Goal: Task Accomplishment & Management: Complete application form

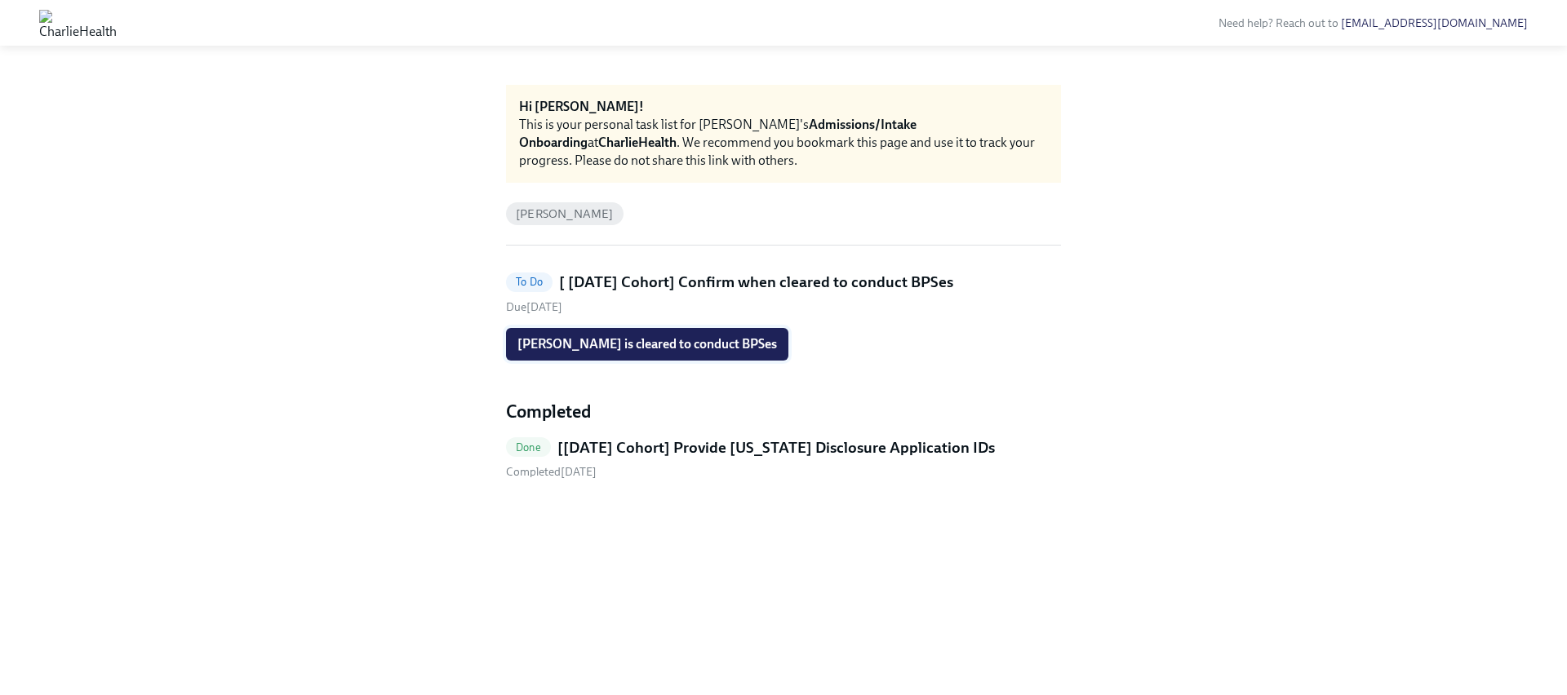
click at [632, 339] on span "[PERSON_NAME] is cleared to conduct BPSes" at bounding box center [646, 344] width 259 height 16
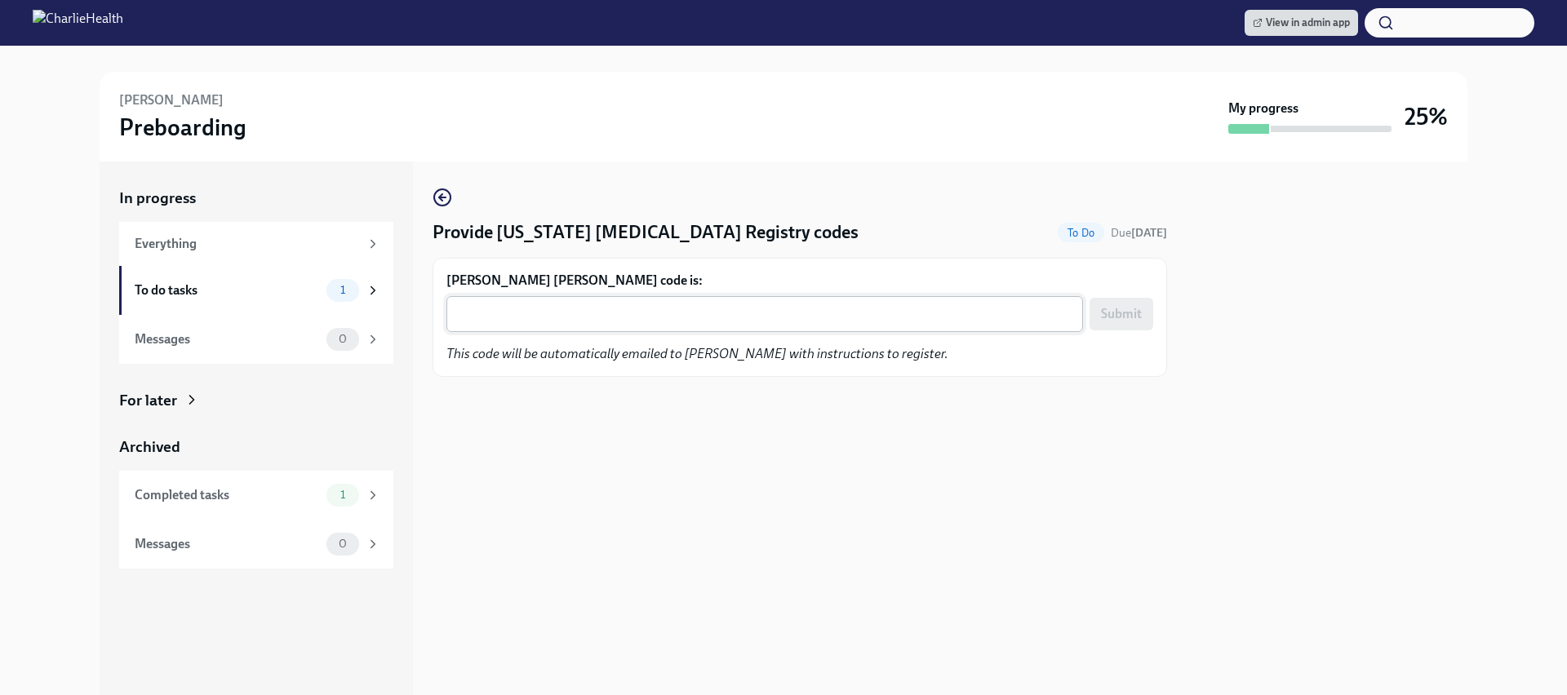
click at [520, 319] on textarea "McKenna Taylor's code is:" at bounding box center [764, 314] width 617 height 20
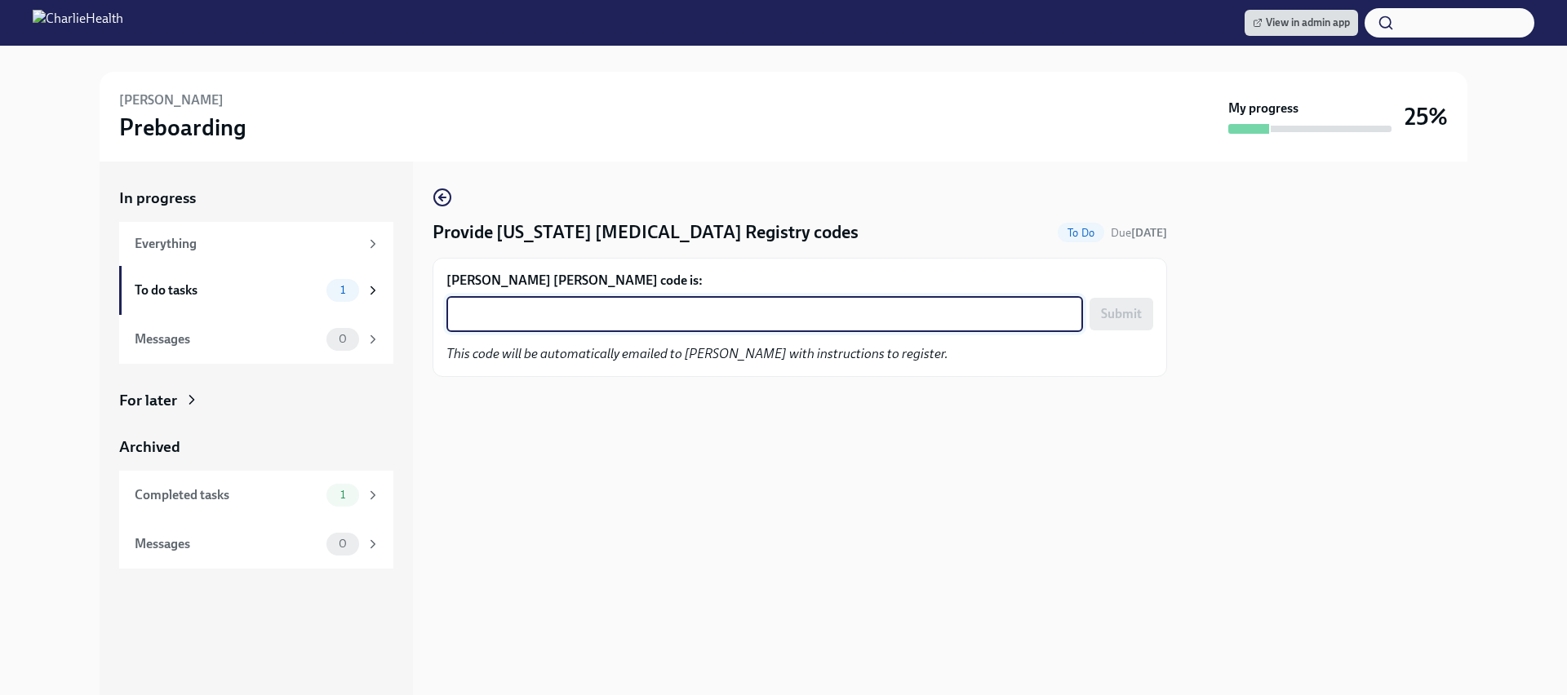
paste textarea "FKC6IRXMHW7P"
type textarea "FKC6IRXMHW7P"
click at [1133, 314] on span "Submit" at bounding box center [1121, 314] width 41 height 16
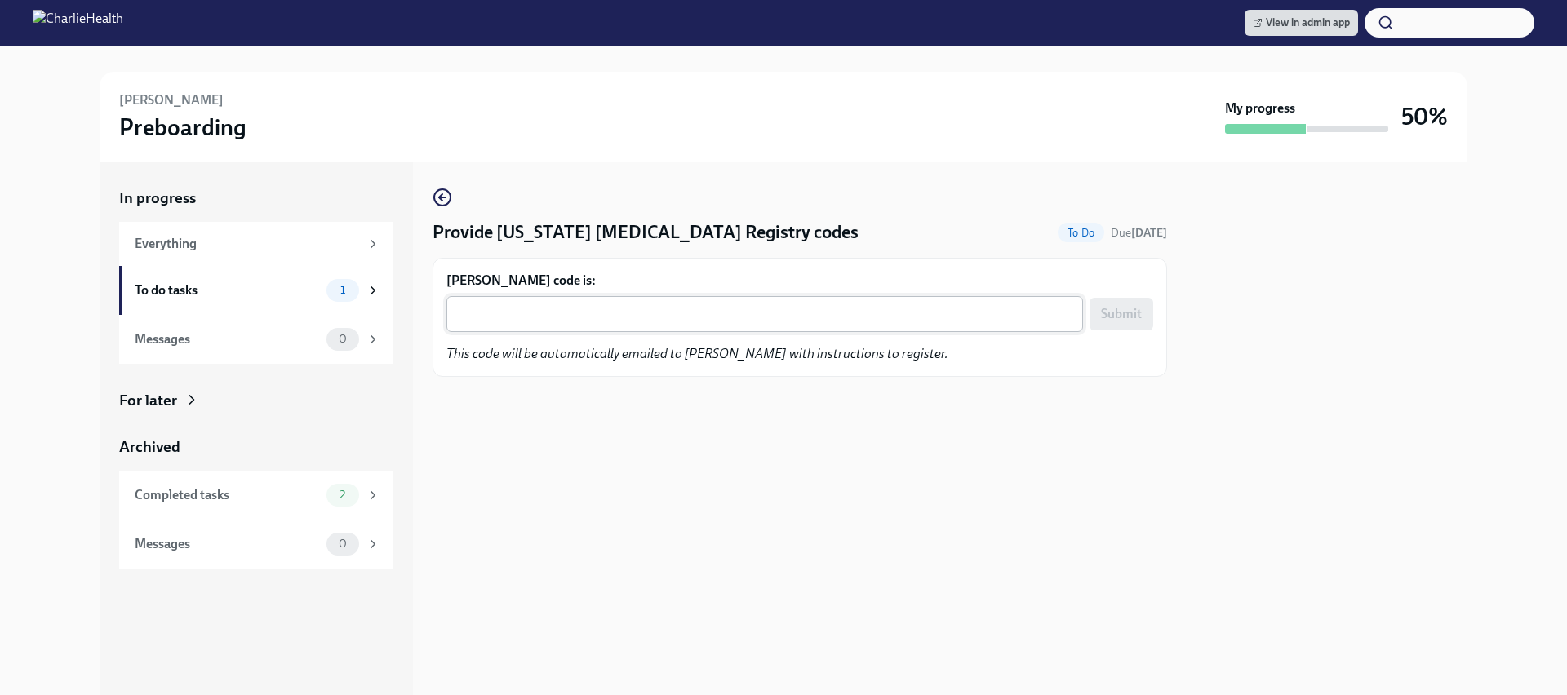
click at [564, 308] on textarea "[PERSON_NAME] code is:" at bounding box center [764, 314] width 617 height 20
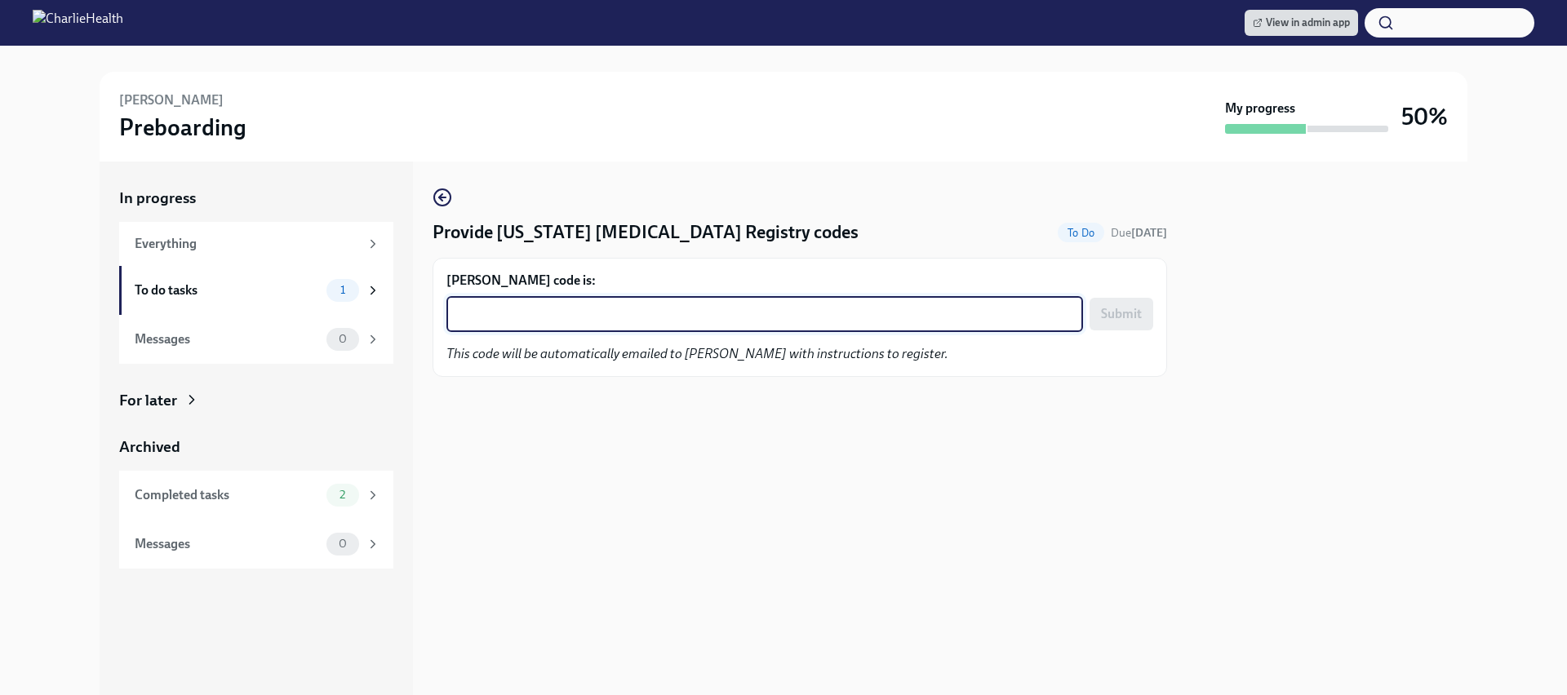
paste textarea "EI98B4XU6BOX"
type textarea "EI98B4XU6BOX"
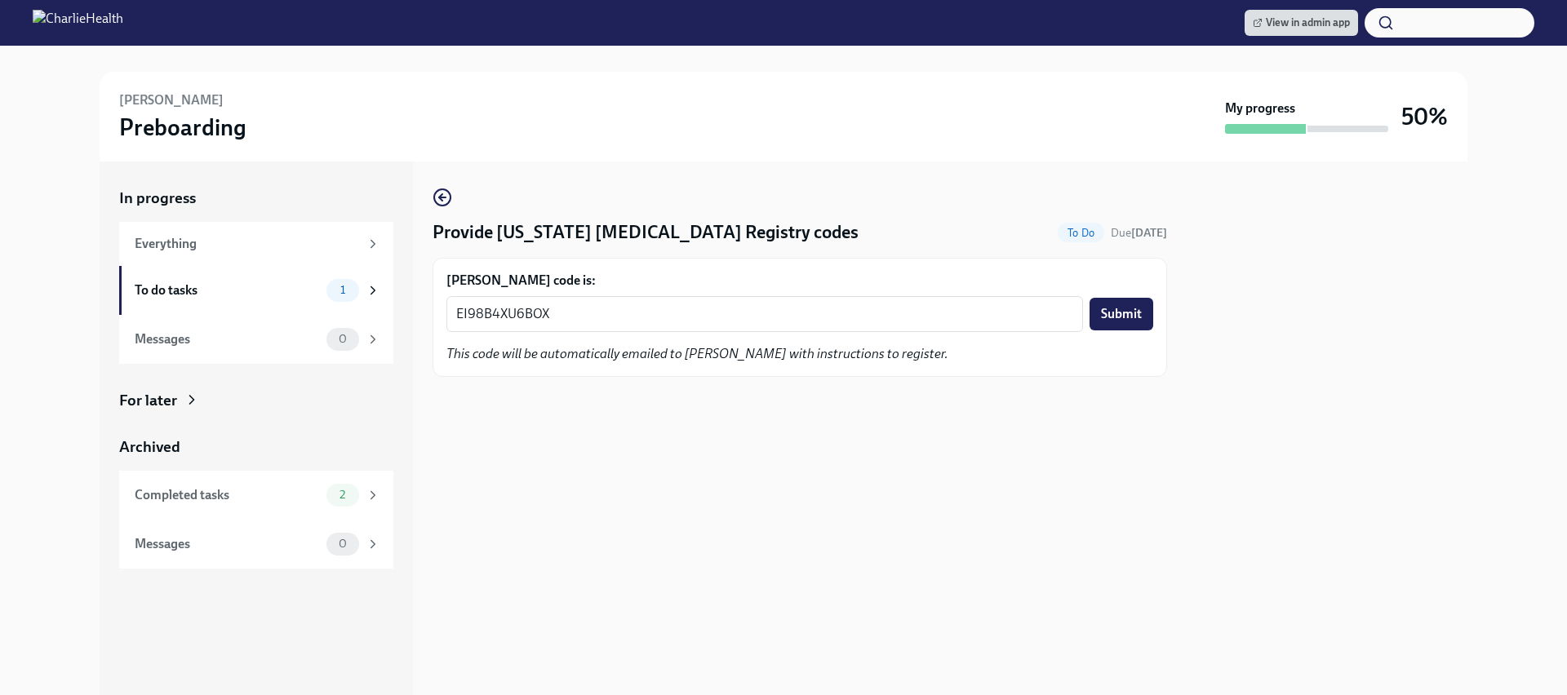
click at [1085, 322] on div "EI98B4XU6BOX x ​ Submit" at bounding box center [799, 314] width 707 height 36
click at [1110, 316] on span "Submit" at bounding box center [1121, 314] width 41 height 16
